Goal: Task Accomplishment & Management: Manage account settings

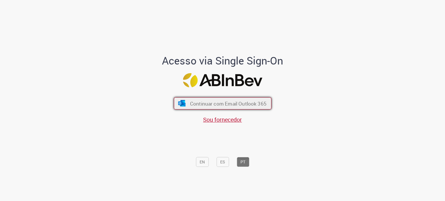
click at [228, 99] on button "Continuar com Email Outlook 365" at bounding box center [223, 104] width 98 height 12
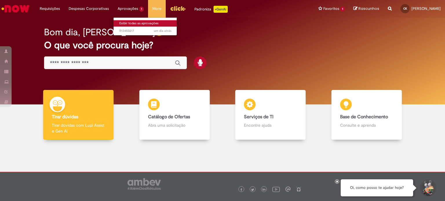
click at [127, 22] on link "Exibir todas as aprovações" at bounding box center [145, 23] width 64 height 6
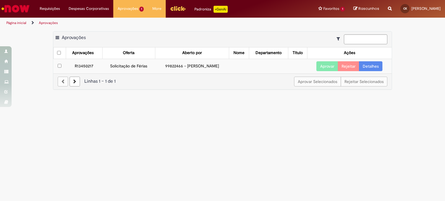
click at [326, 67] on button "Aprovar" at bounding box center [327, 66] width 22 height 10
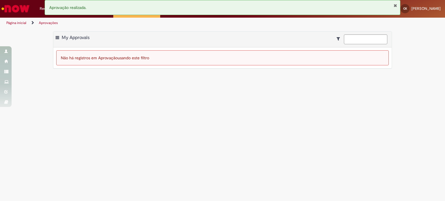
click at [96, 16] on div "Aprovação realizada." at bounding box center [223, 9] width 356 height 18
click at [395, 5] on button "Fechar Notificação" at bounding box center [395, 5] width 4 height 5
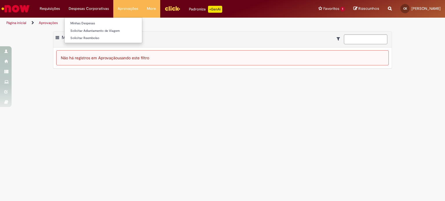
click at [64, 10] on li "Despesas Corporativas Minhas Despesas Solicitar Adiantamento de Viagem Solicita…" at bounding box center [49, 8] width 29 height 17
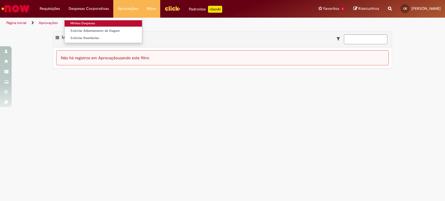
click at [87, 23] on link "Minhas Despesas" at bounding box center [103, 23] width 77 height 6
